Goal: Find specific page/section: Find specific page/section

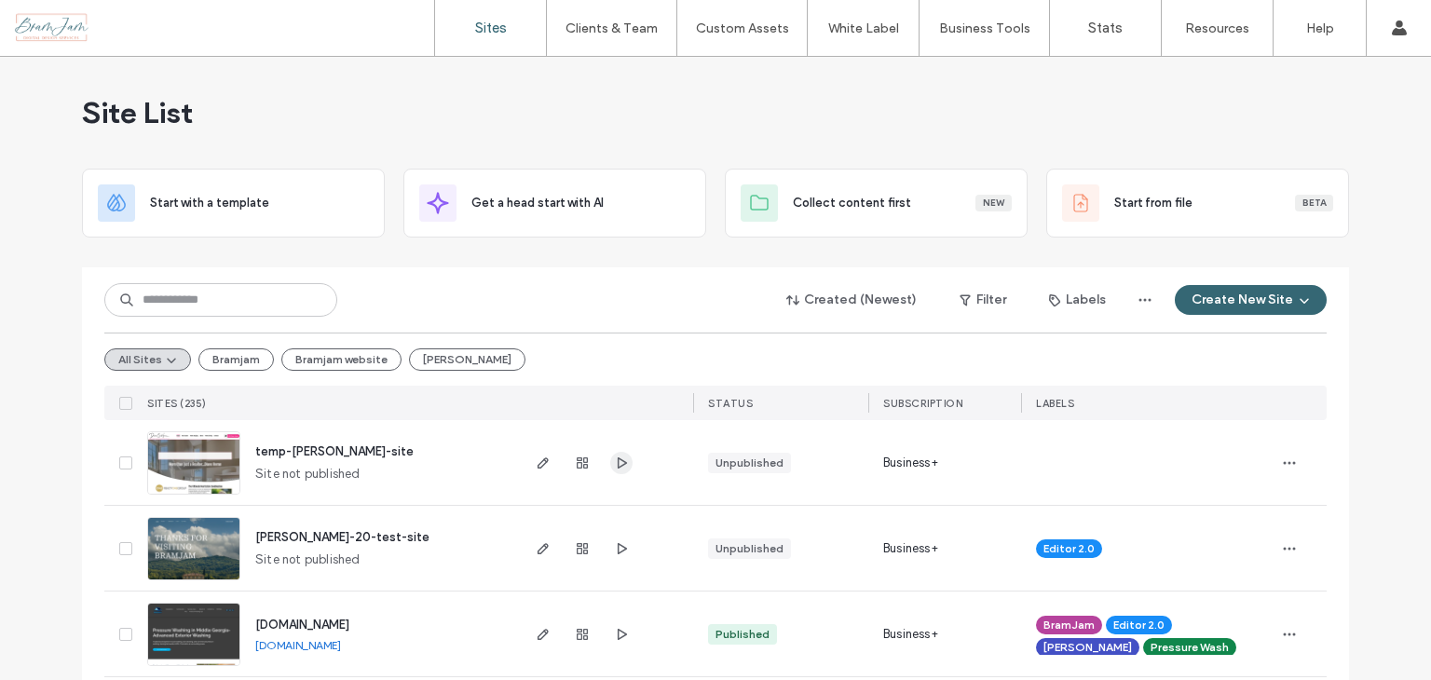
click at [618, 459] on use "button" at bounding box center [622, 462] width 9 height 11
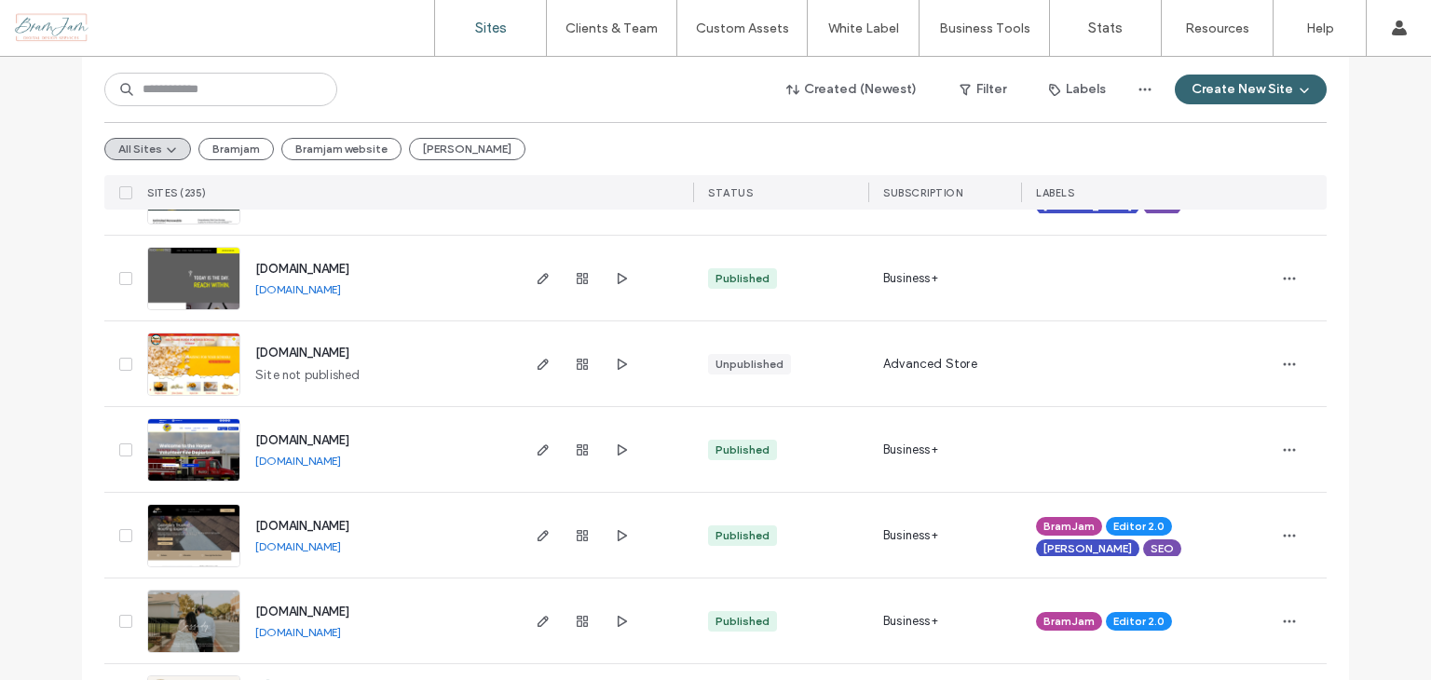
scroll to position [745, 0]
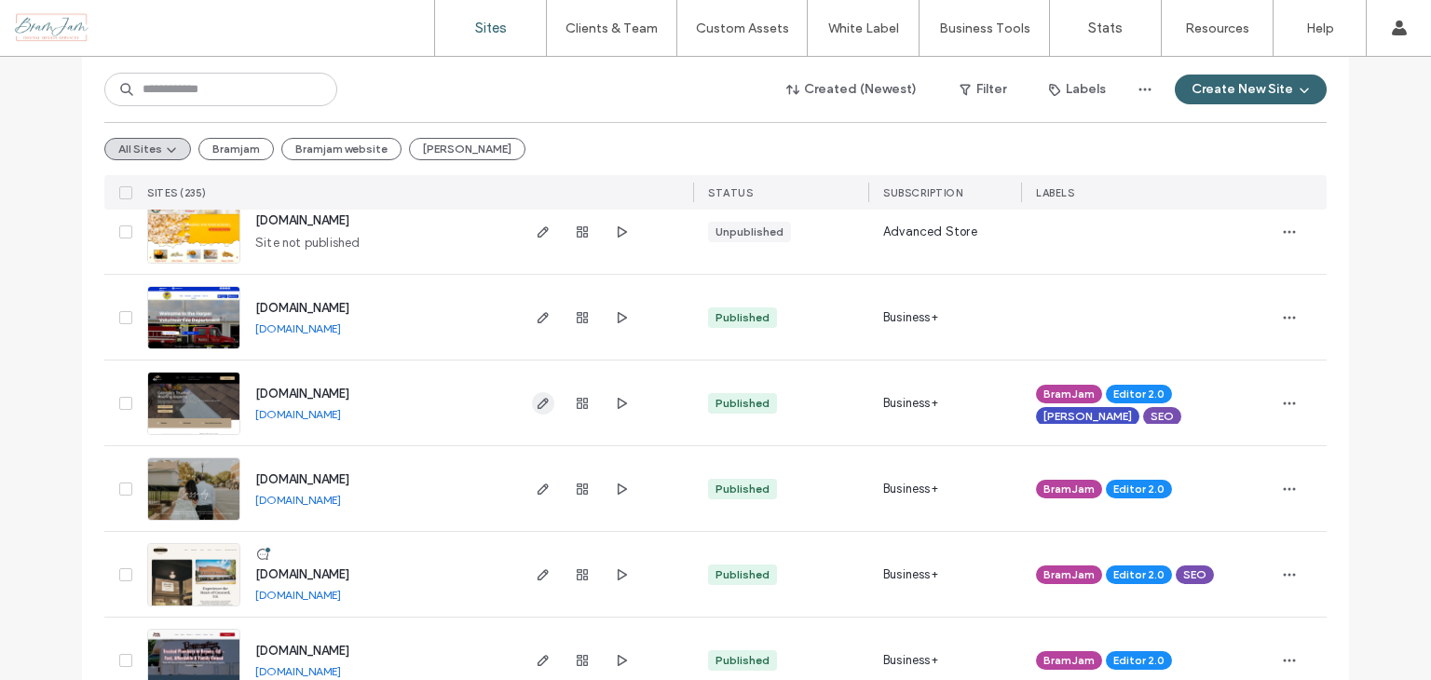
click at [538, 403] on use "button" at bounding box center [543, 403] width 11 height 11
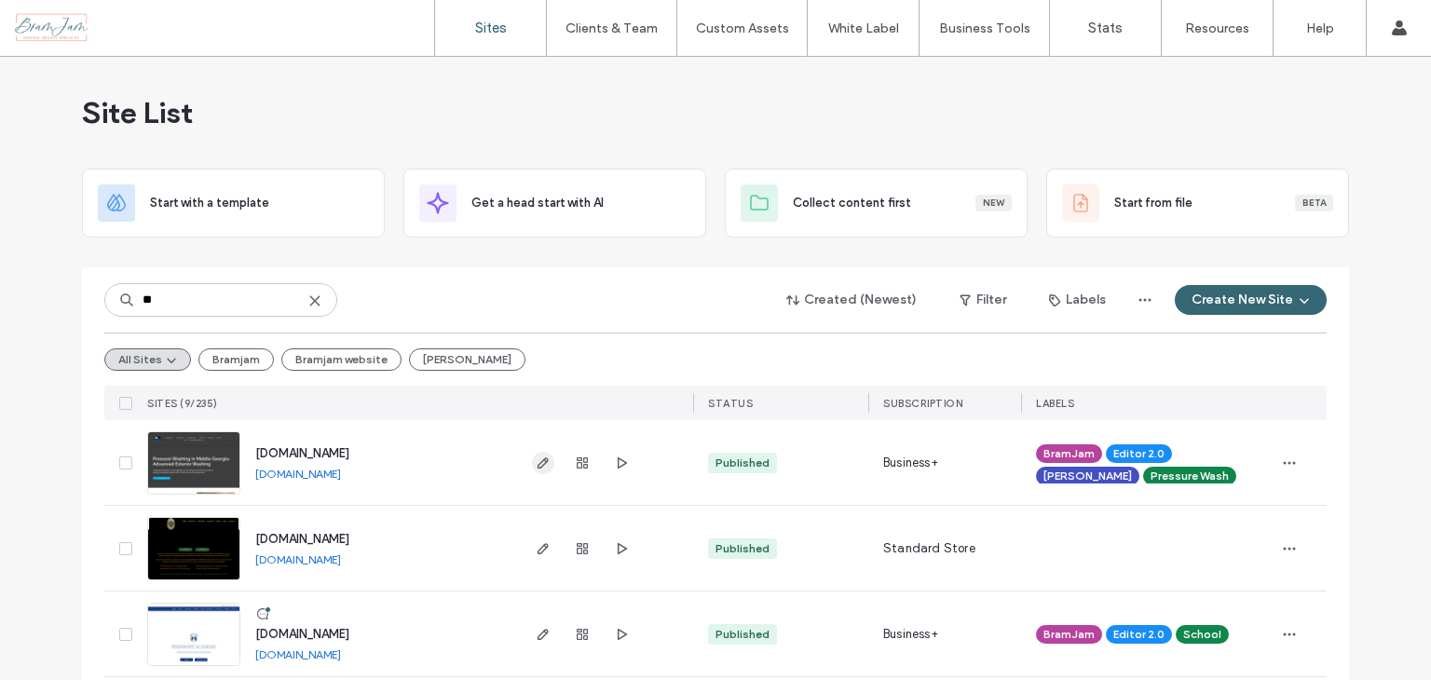
type input "**"
click at [532, 463] on span "button" at bounding box center [543, 463] width 22 height 22
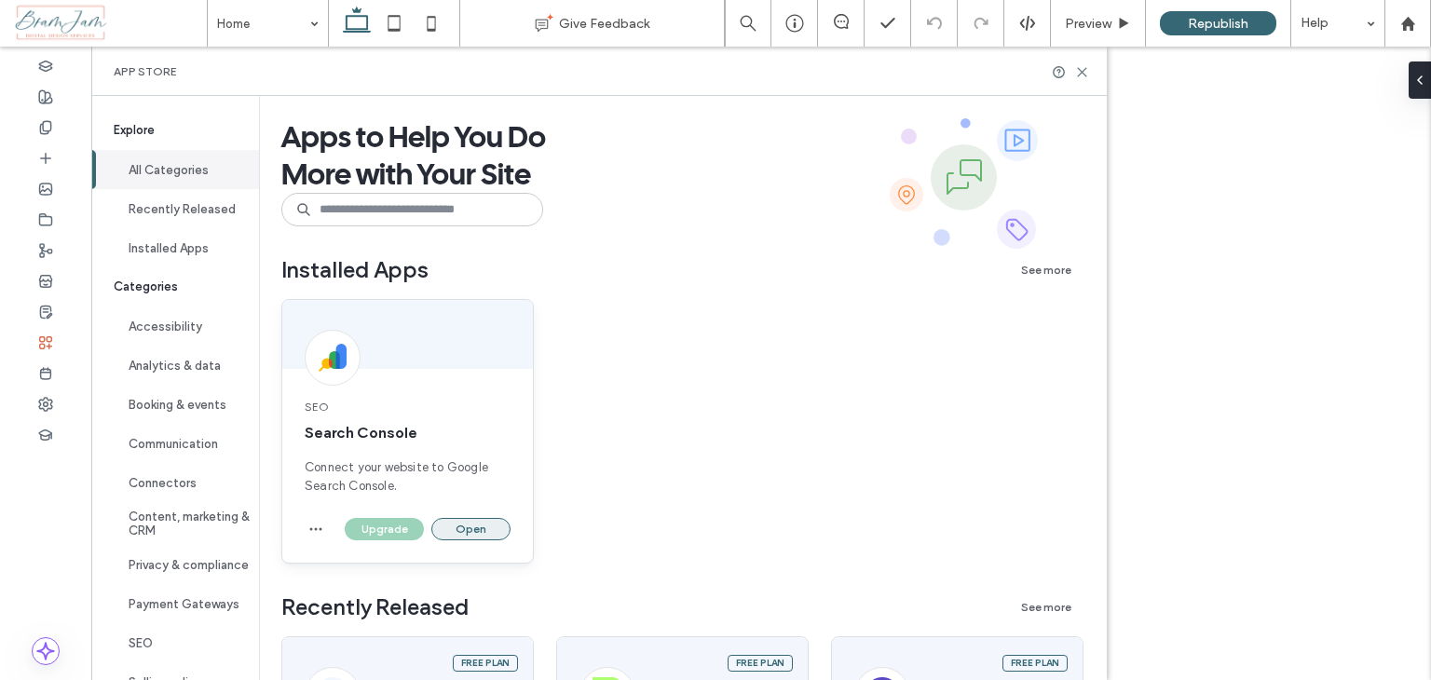
click at [497, 523] on button "Open" at bounding box center [470, 529] width 79 height 22
